Goal: Transaction & Acquisition: Obtain resource

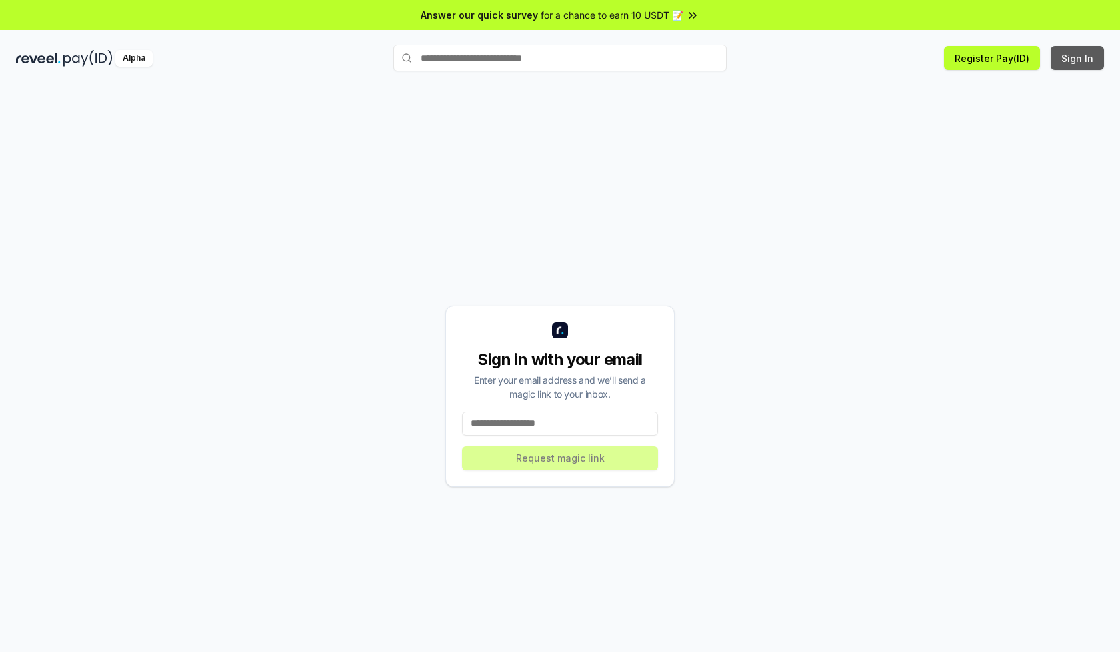
click at [1078, 58] on button "Sign In" at bounding box center [1076, 58] width 53 height 24
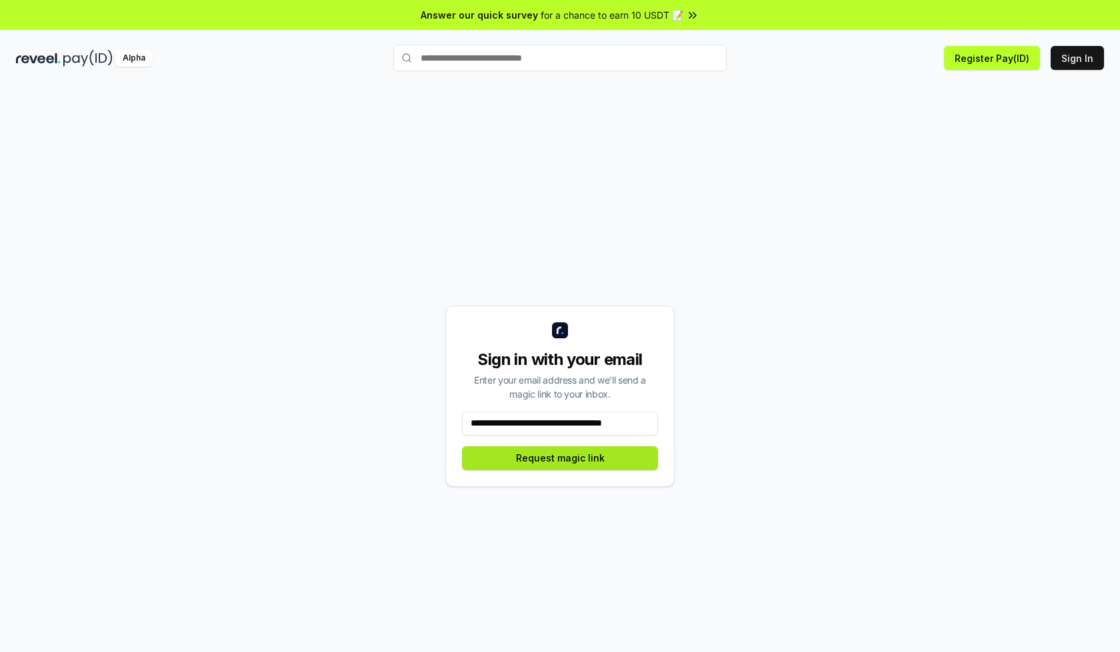
type input "**********"
click at [560, 458] on button "Request magic link" at bounding box center [560, 459] width 196 height 24
